Goal: Task Accomplishment & Management: Use online tool/utility

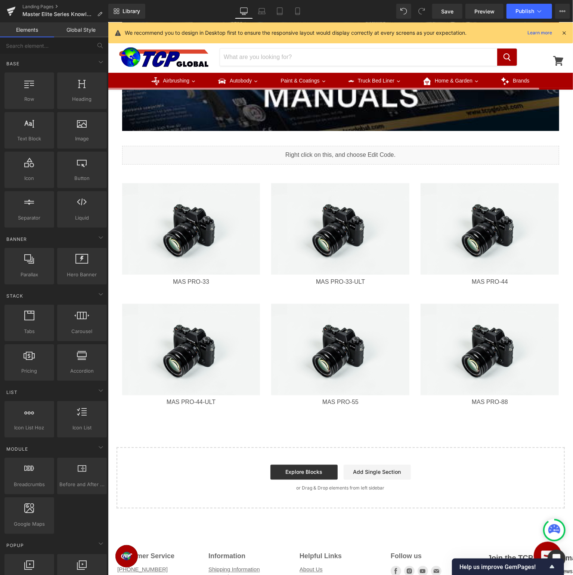
scroll to position [349, 0]
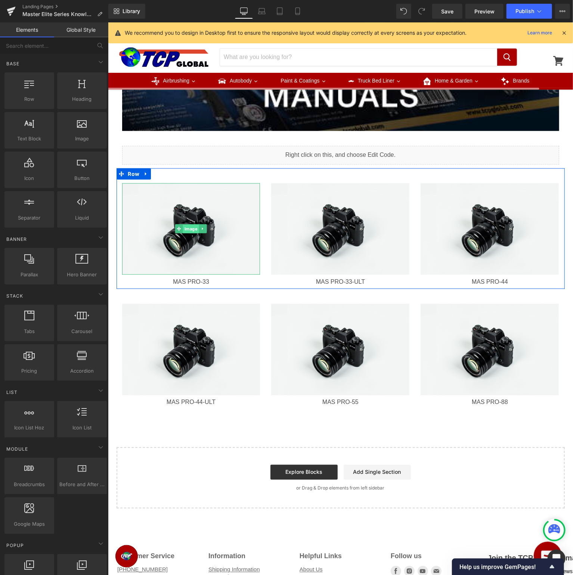
click at [187, 229] on span "Image" at bounding box center [191, 228] width 16 height 9
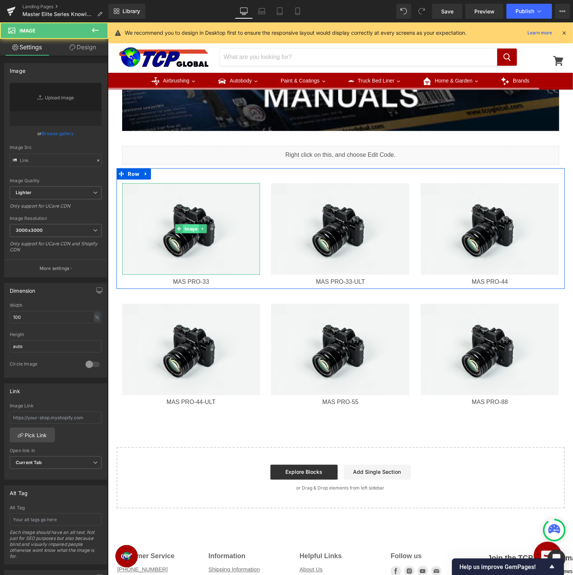
type input "//[DOMAIN_NAME][URL]"
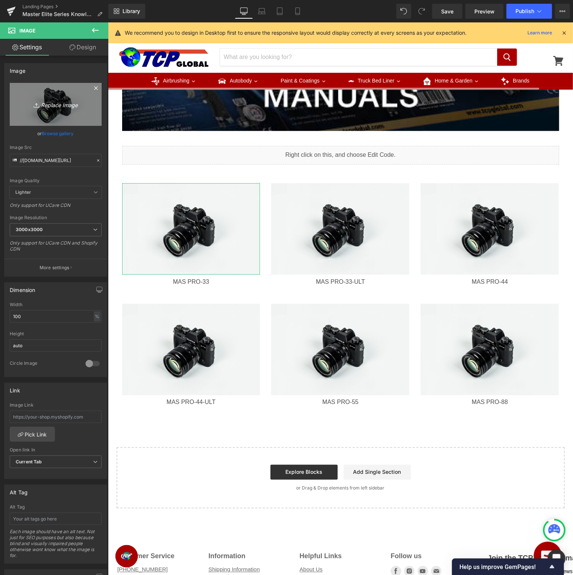
click at [69, 105] on icon "Replace Image" at bounding box center [56, 104] width 60 height 9
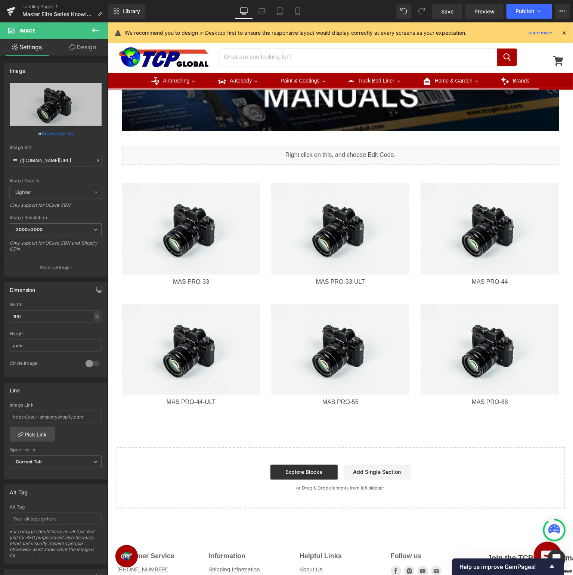
type input "C:\fakepath\MASPRO-33-NK-18_v2.jpg"
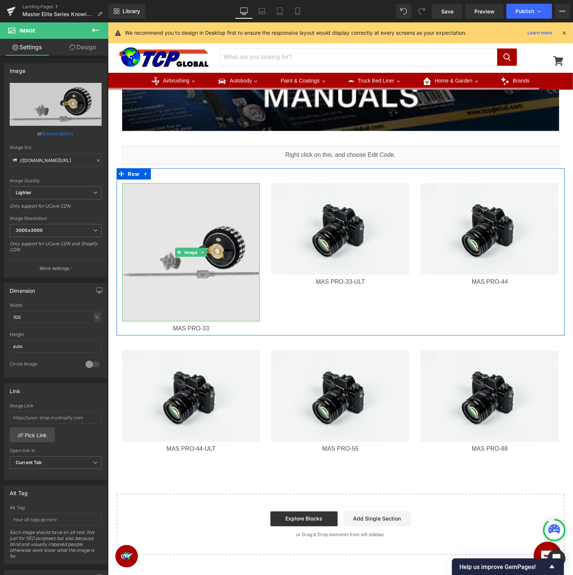
type input "[URL][DOMAIN_NAME]"
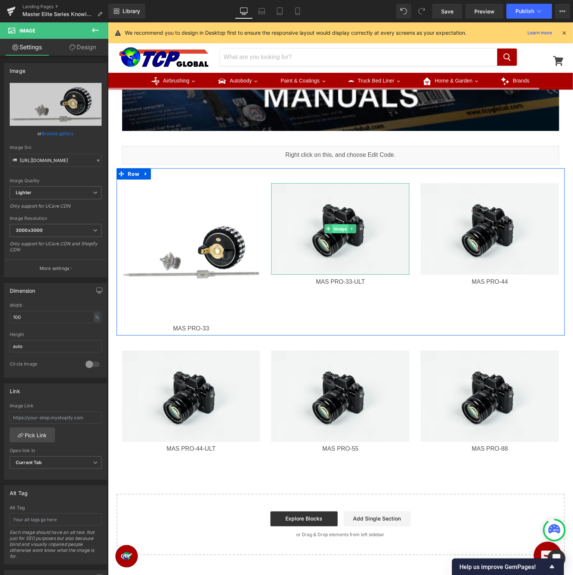
click at [337, 229] on span "Image" at bounding box center [340, 228] width 16 height 9
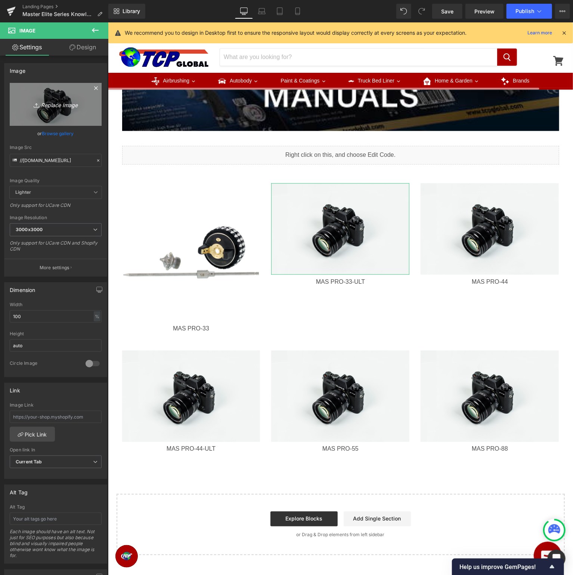
click at [69, 105] on icon "Replace Image" at bounding box center [56, 104] width 60 height 9
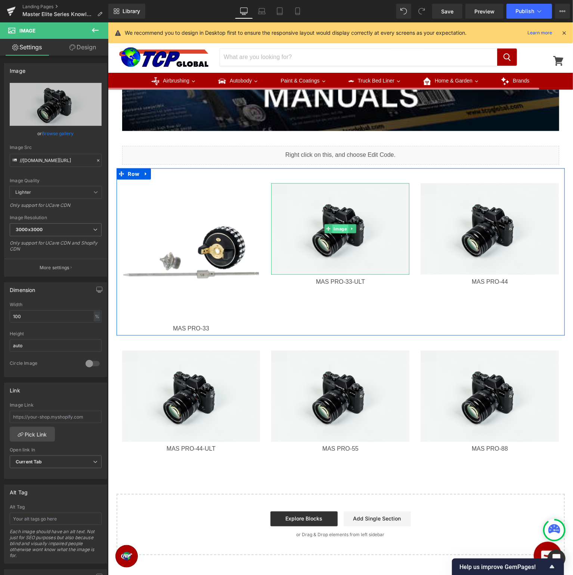
click at [346, 228] on span "Image" at bounding box center [340, 228] width 16 height 9
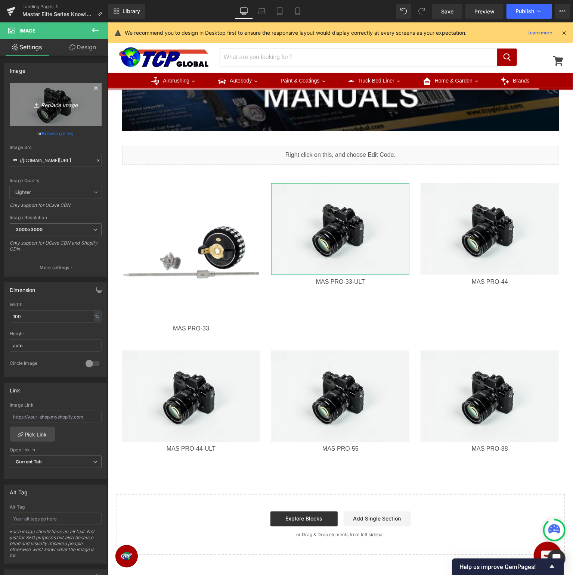
click at [64, 104] on icon "Replace Image" at bounding box center [56, 104] width 60 height 9
type input "C:\fakepath\MASPRO-33-ULT_v3.jpg"
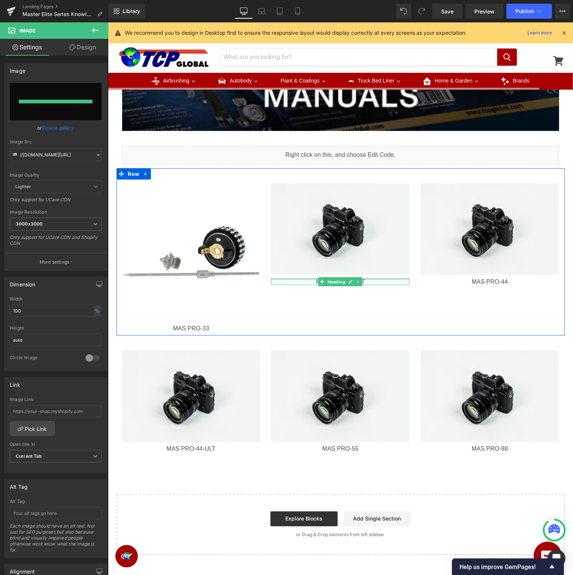
type input "[URL][DOMAIN_NAME]"
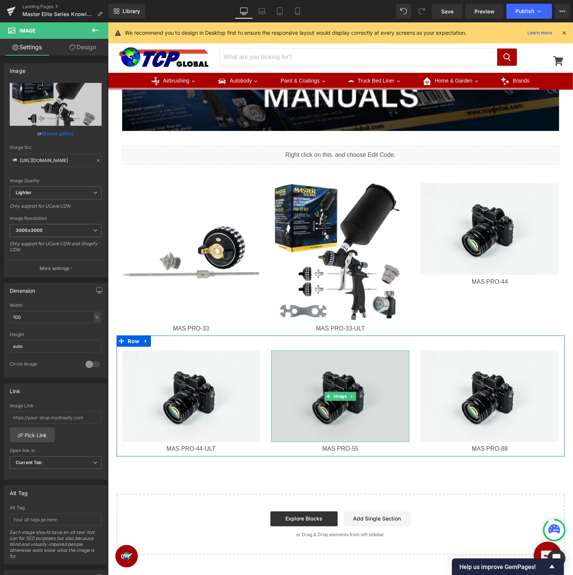
click at [371, 401] on img at bounding box center [340, 395] width 138 height 91
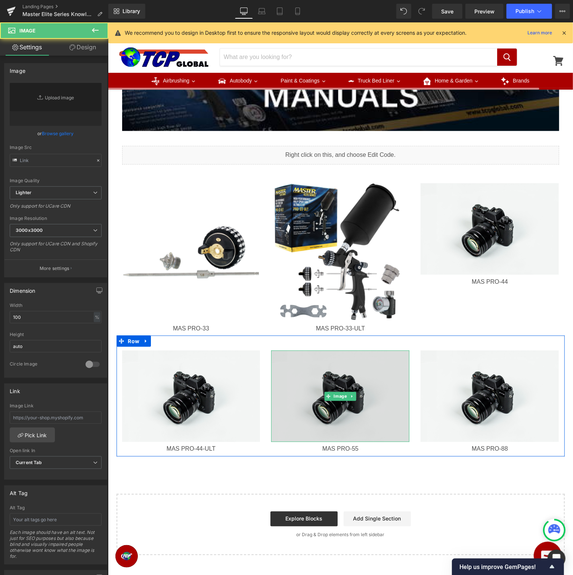
type input "//[DOMAIN_NAME][URL]"
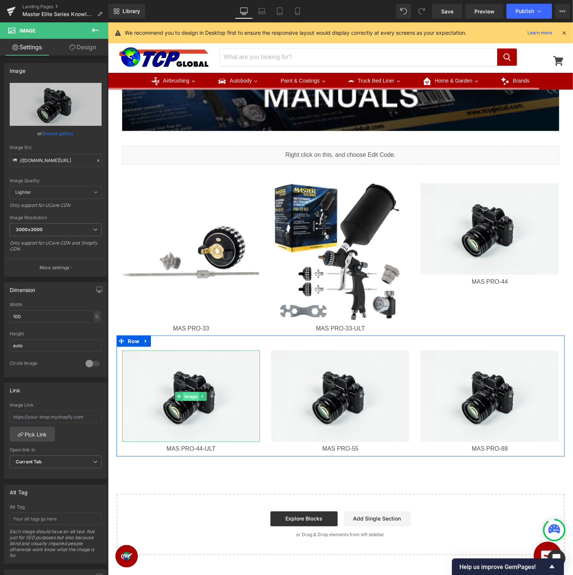
click at [191, 396] on span "Image" at bounding box center [191, 396] width 16 height 9
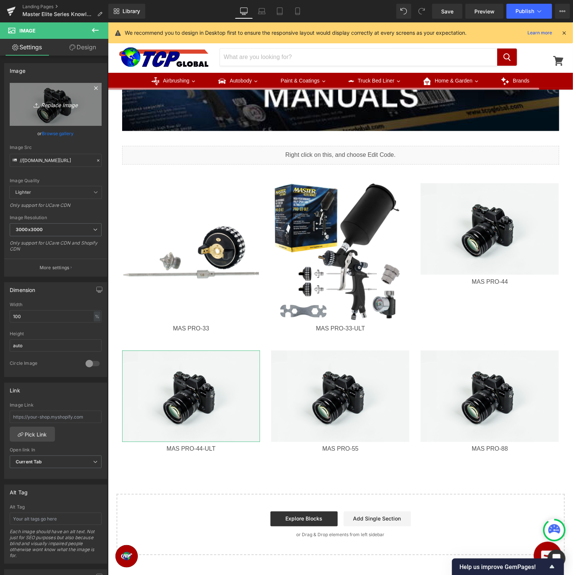
click at [53, 104] on icon "Replace Image" at bounding box center [56, 104] width 60 height 9
type input "C:\fakepath\MASPRO-44_v6.jpg"
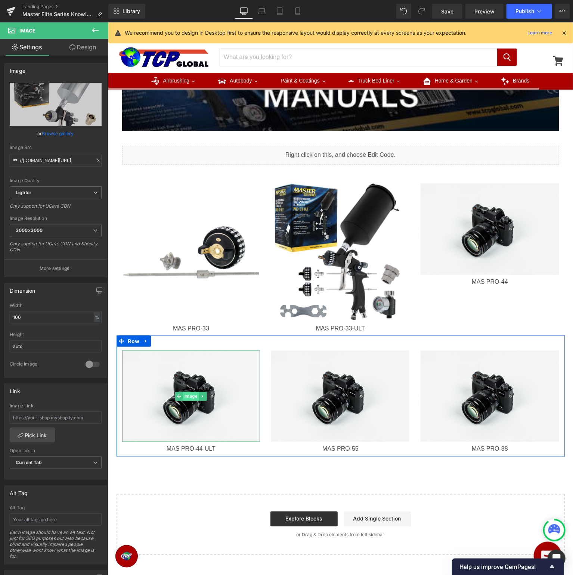
type input "[URL][DOMAIN_NAME]"
